Goal: Transaction & Acquisition: Purchase product/service

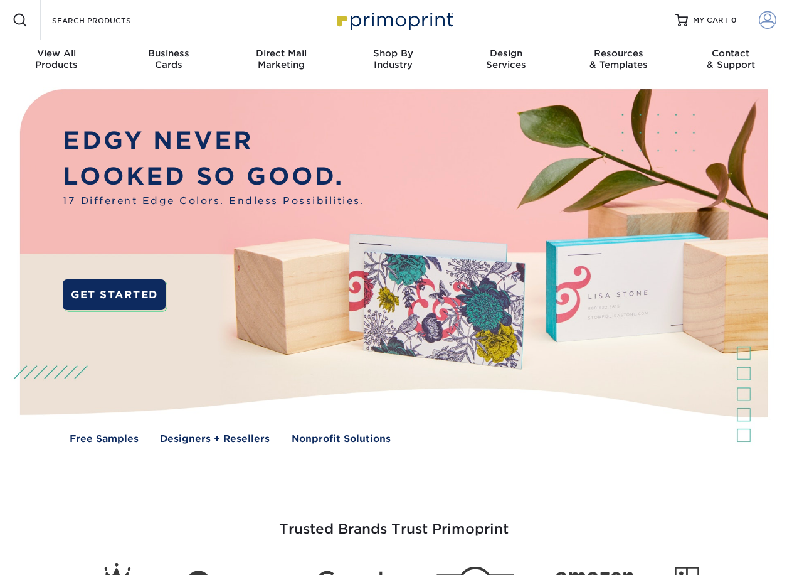
type input "andy.mullins@kastenberry.com"
click at [772, 17] on span at bounding box center [768, 20] width 18 height 18
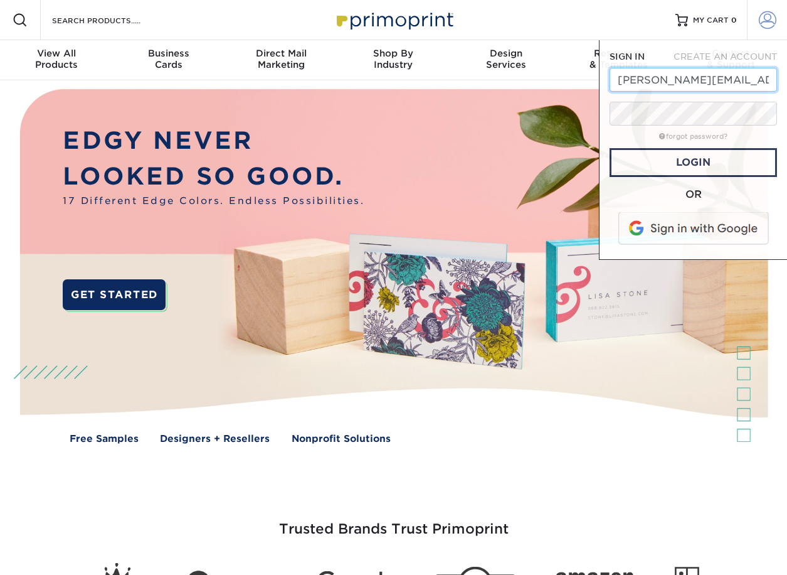
scroll to position [0, 11]
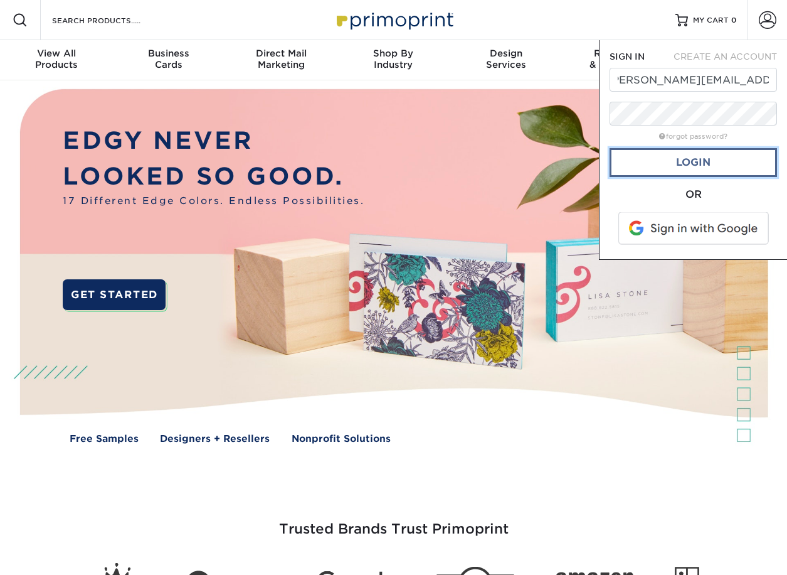
click at [651, 173] on link "Login" at bounding box center [694, 162] width 168 height 29
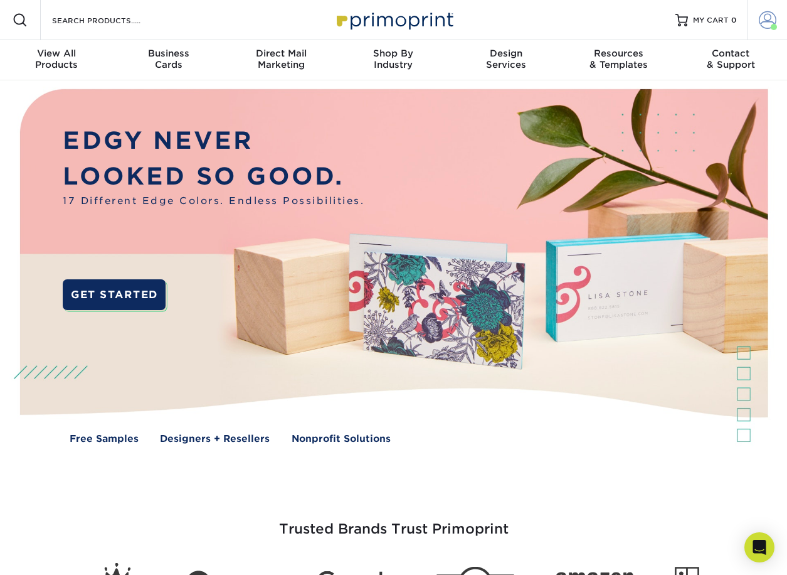
click at [762, 24] on span at bounding box center [768, 20] width 18 height 18
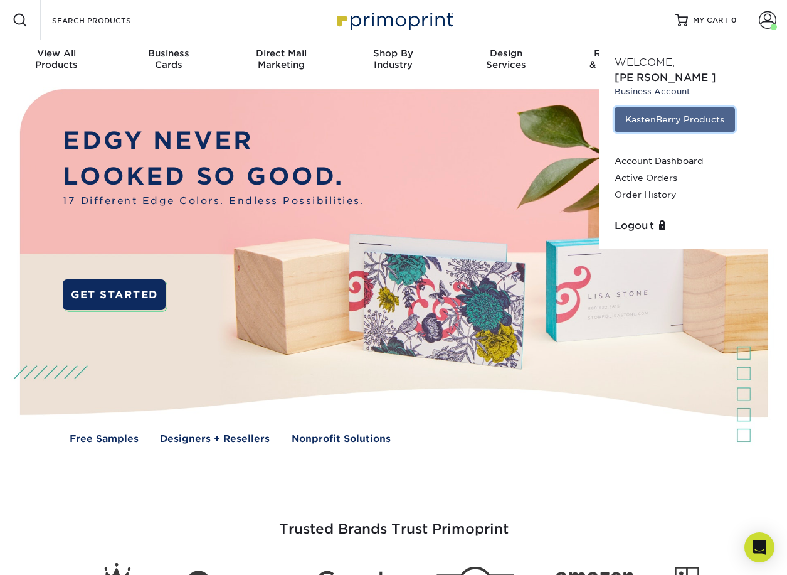
click at [685, 108] on link "KastenBerry Products" at bounding box center [675, 119] width 120 height 24
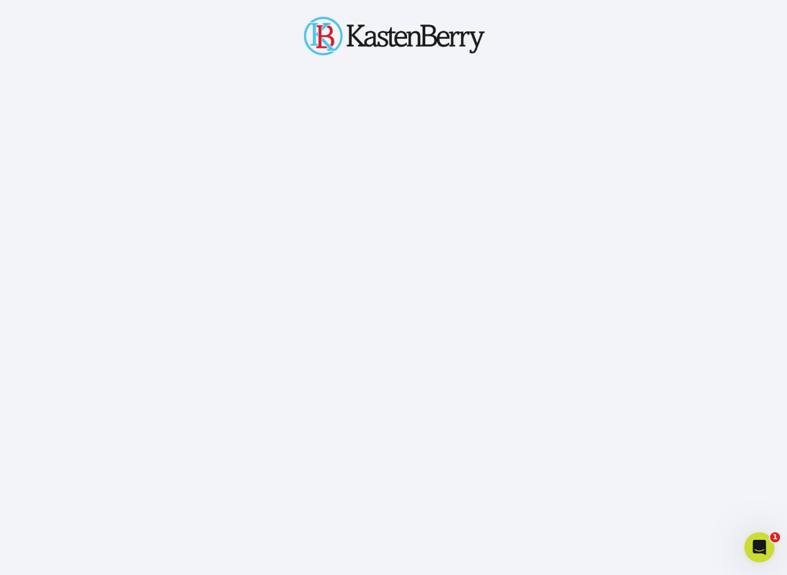
scroll to position [124, 0]
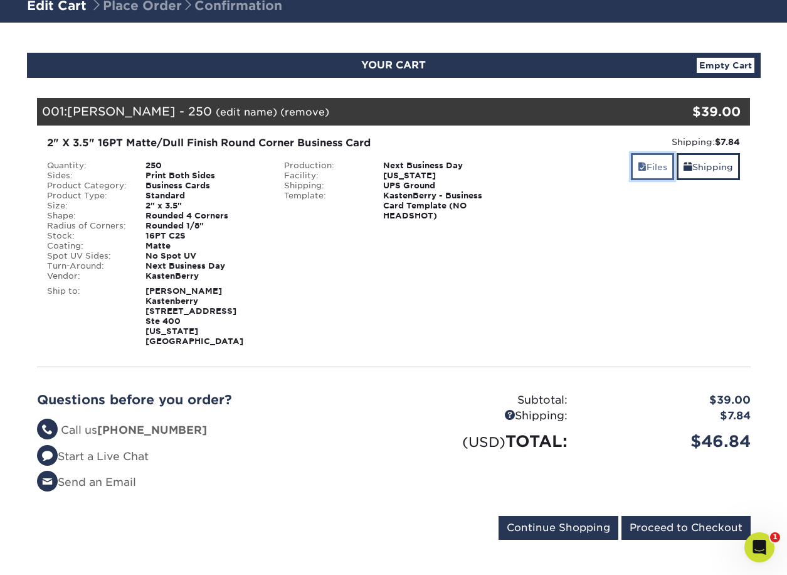
click at [644, 172] on link "Files" at bounding box center [652, 166] width 43 height 27
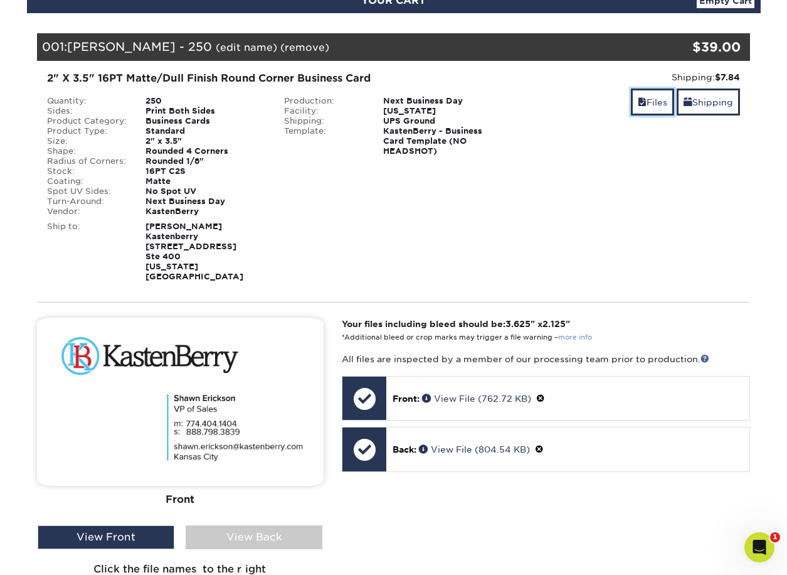
scroll to position [218, 0]
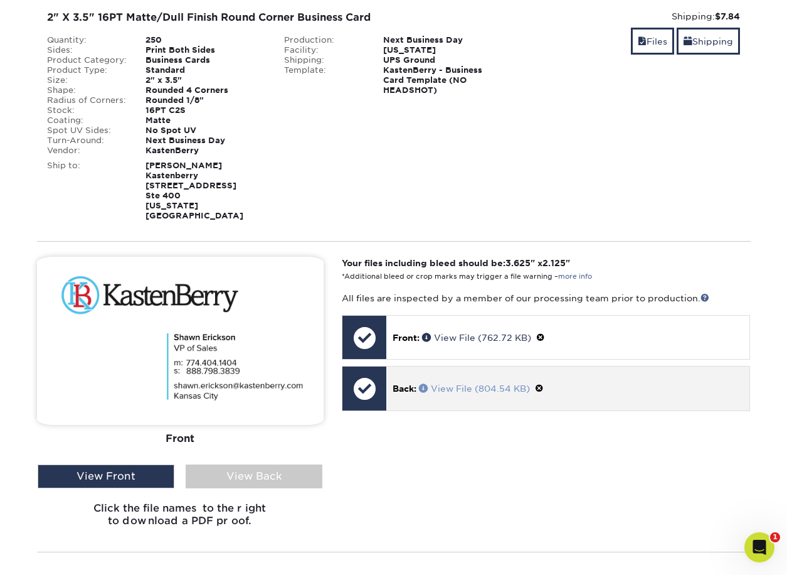
click at [479, 383] on link "View File (804.54 KB)" at bounding box center [474, 388] width 111 height 10
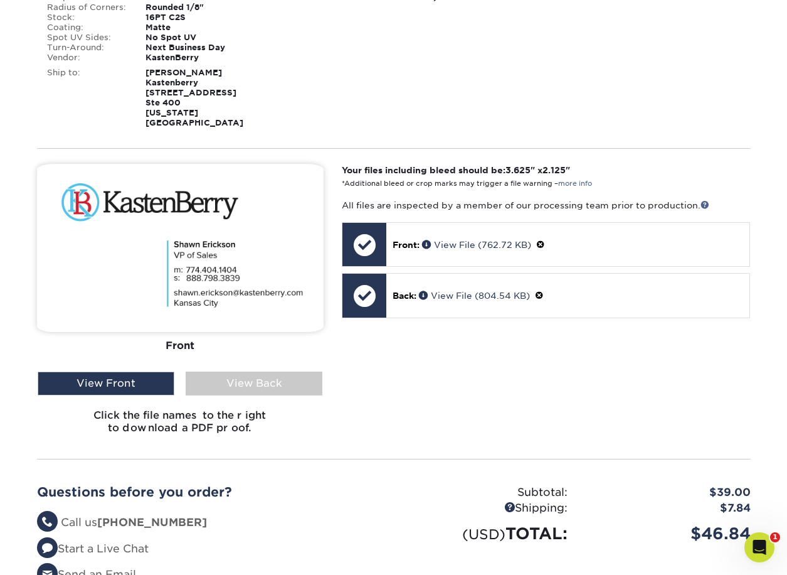
scroll to position [403, 0]
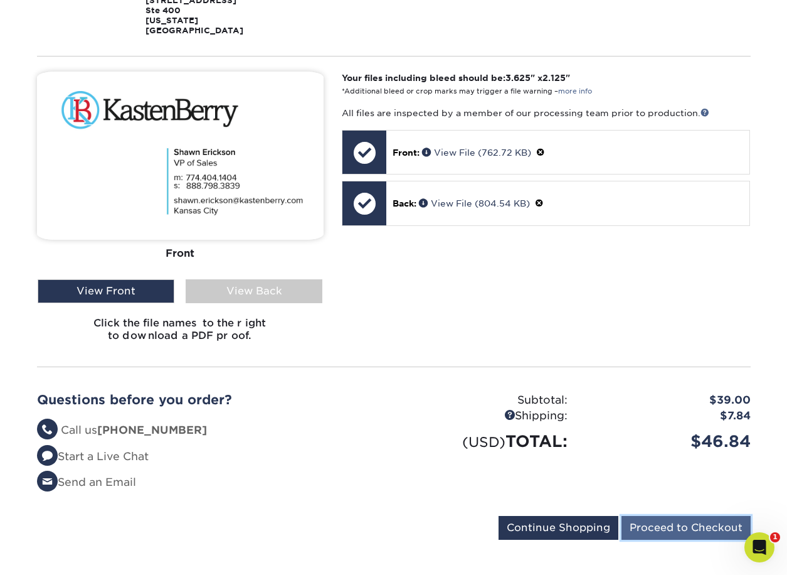
click at [690, 516] on input "Proceed to Checkout" at bounding box center [686, 528] width 129 height 24
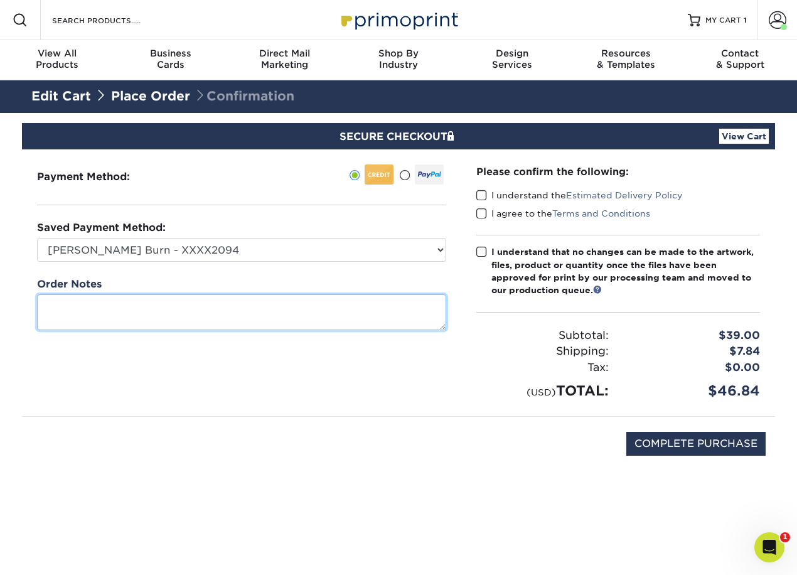
click at [317, 324] on textarea at bounding box center [241, 312] width 409 height 36
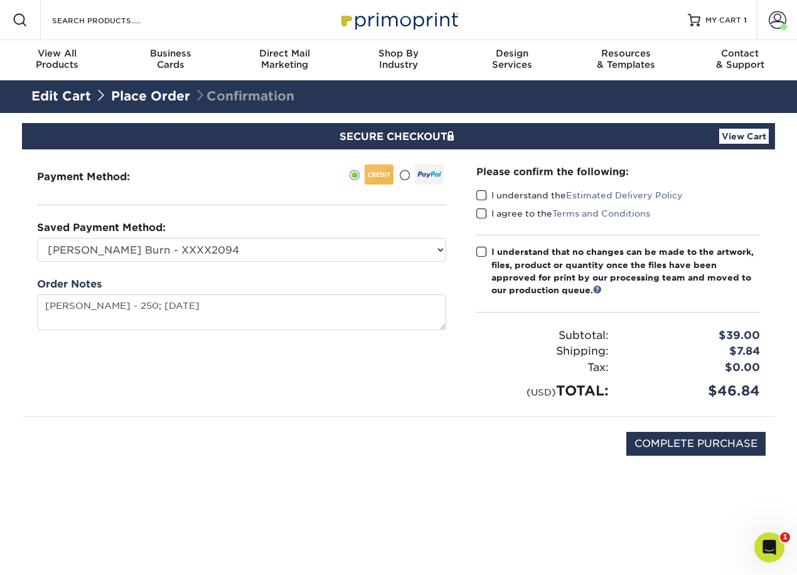
type textarea "Shawn Erickson 250 1062025"
click at [422, 349] on div "Payment Method:" at bounding box center [241, 282] width 439 height 267
click at [505, 196] on label "I understand the Estimated Delivery Policy" at bounding box center [579, 195] width 206 height 13
click at [0, 0] on input "I understand the Estimated Delivery Policy" at bounding box center [0, 0] width 0 height 0
click at [503, 221] on div "I agree to the Terms and Conditions" at bounding box center [618, 216] width 284 height 18
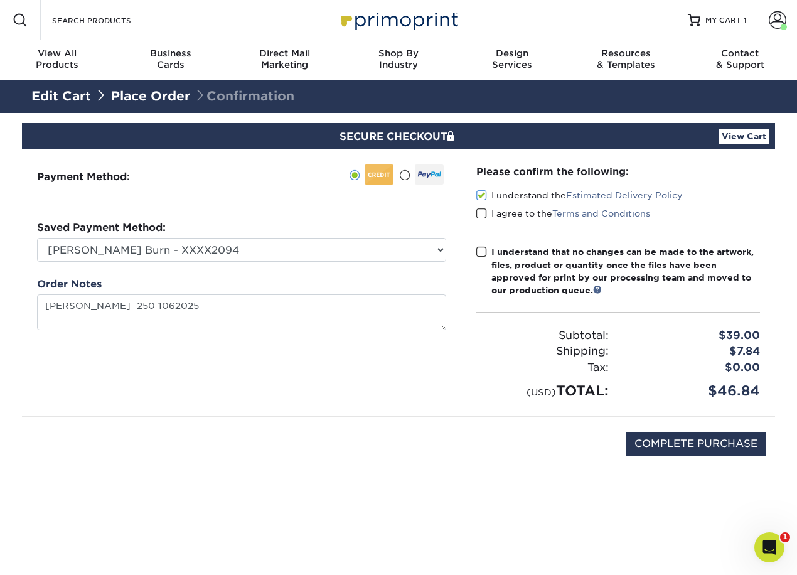
click at [502, 216] on label "I agree to the Terms and Conditions" at bounding box center [563, 213] width 174 height 13
click at [0, 0] on input "I agree to the Terms and Conditions" at bounding box center [0, 0] width 0 height 0
click at [506, 254] on div "I understand that no changes can be made to the artwork, files, product or quan…" at bounding box center [625, 270] width 269 height 51
click at [0, 0] on input "I understand that no changes can be made to the artwork, files, product or quan…" at bounding box center [0, 0] width 0 height 0
click at [681, 444] on input "COMPLETE PURCHASE" at bounding box center [695, 444] width 139 height 24
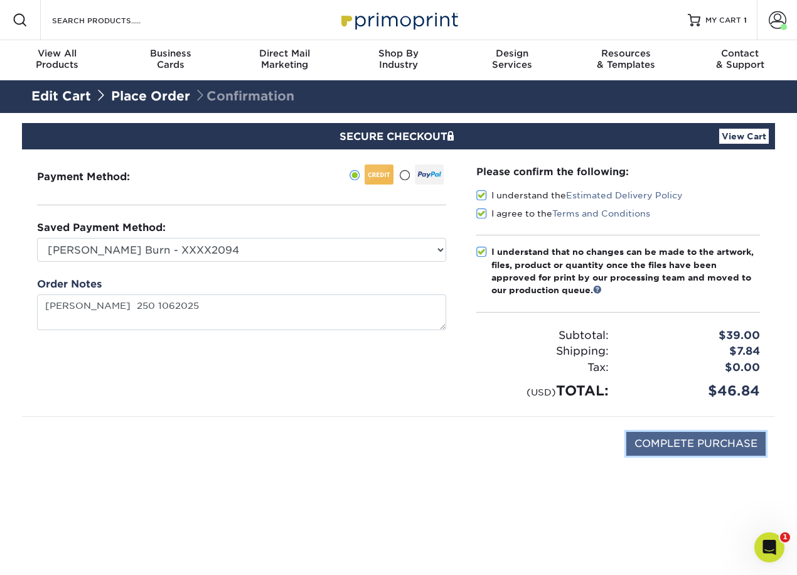
type input "PROCESSING, PLEASE WAIT..."
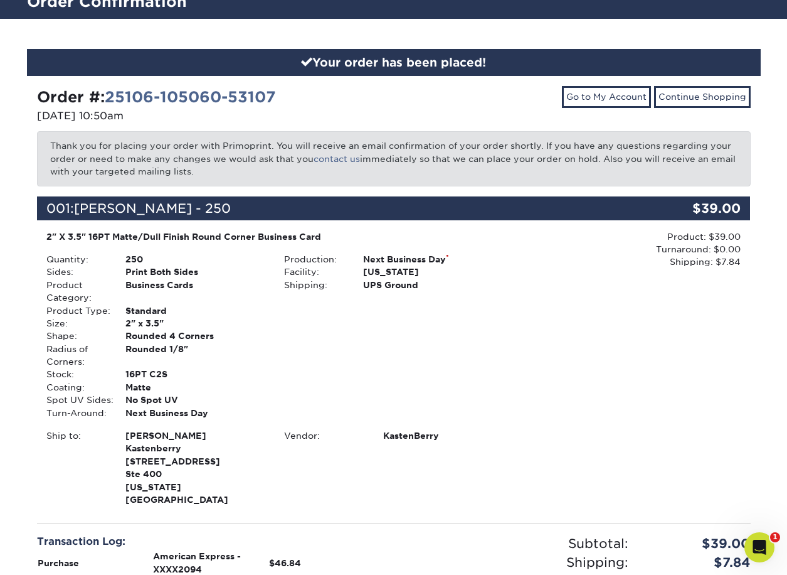
scroll to position [251, 0]
